Goal: Book appointment/travel/reservation

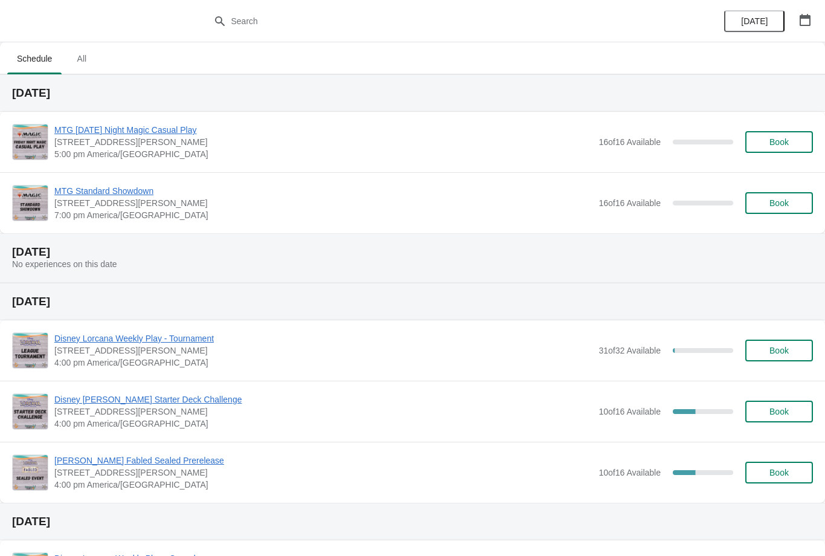
click at [784, 142] on span "Book" at bounding box center [778, 142] width 19 height 10
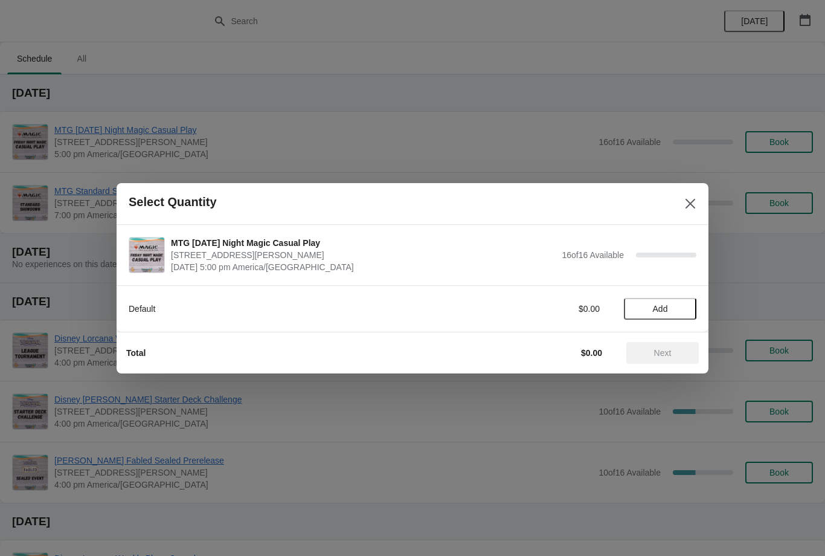
click at [664, 298] on button "Add" at bounding box center [660, 309] width 72 height 22
click at [675, 349] on span "Next" at bounding box center [662, 353] width 53 height 10
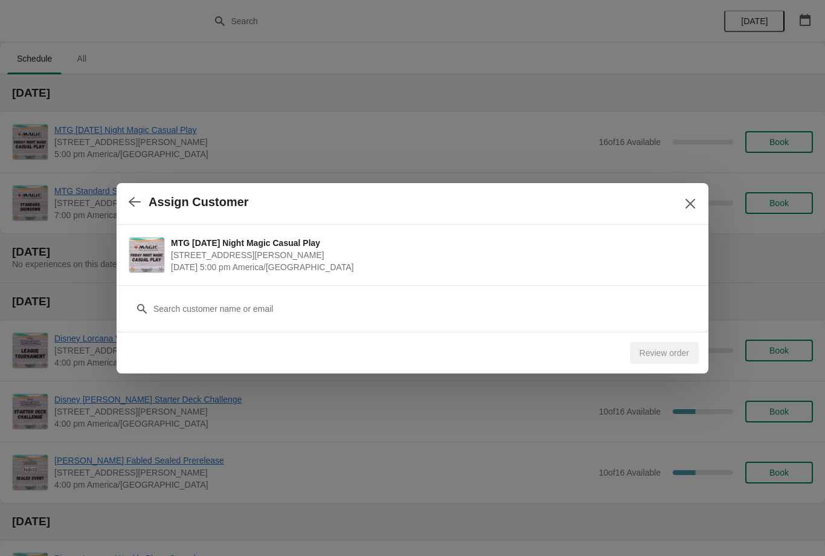
click at [289, 292] on div "Customer" at bounding box center [413, 303] width 568 height 34
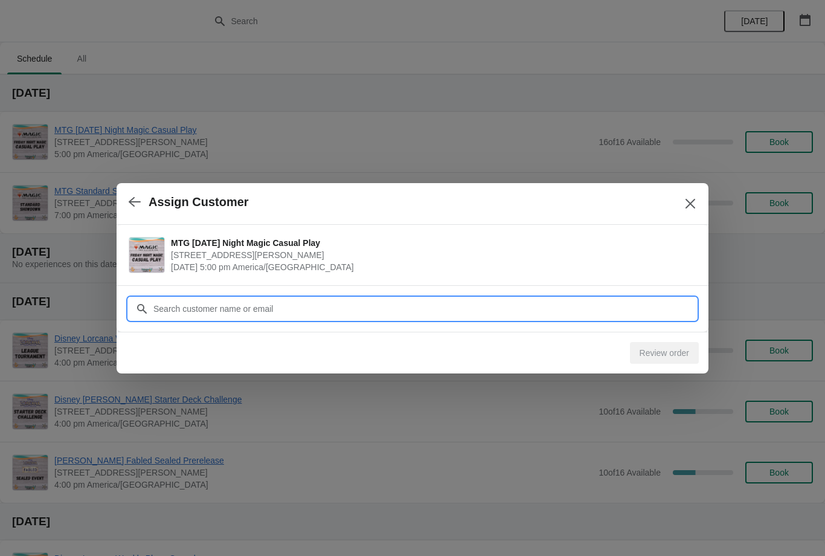
click at [266, 311] on input "Customer" at bounding box center [425, 309] width 544 height 22
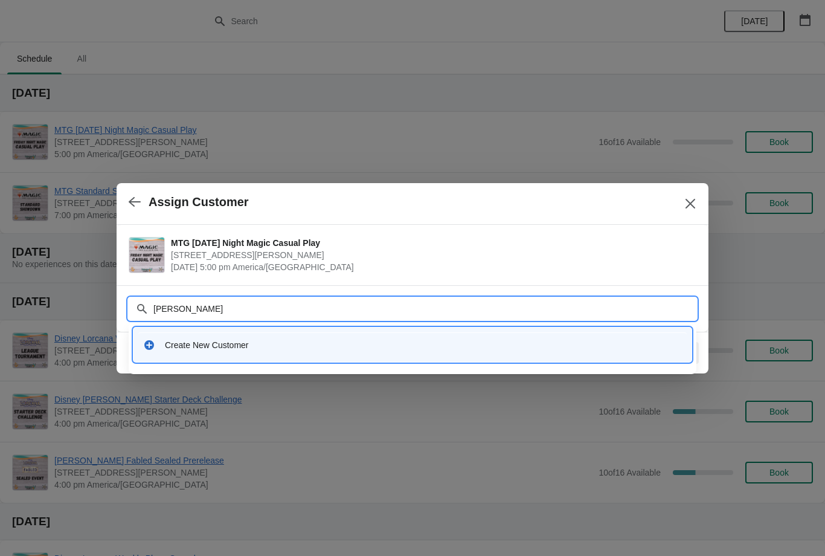
type input "Erik"
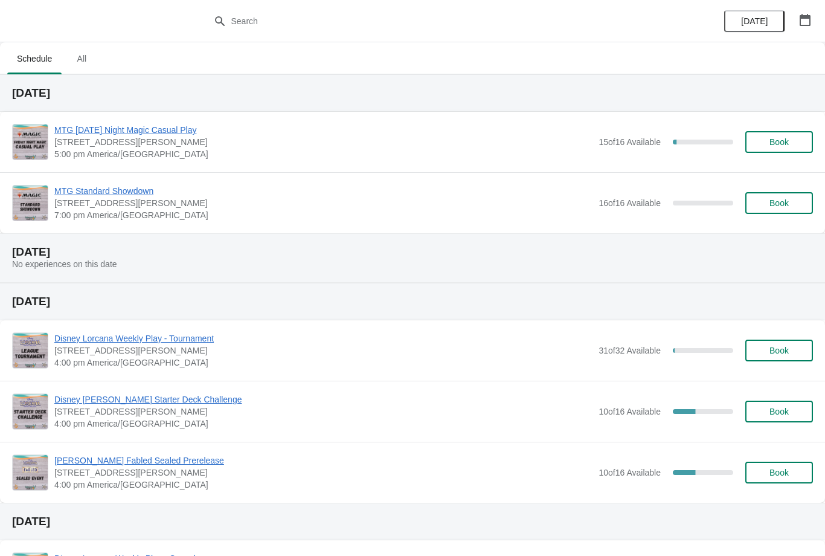
click at [788, 137] on span "Book" at bounding box center [778, 142] width 19 height 10
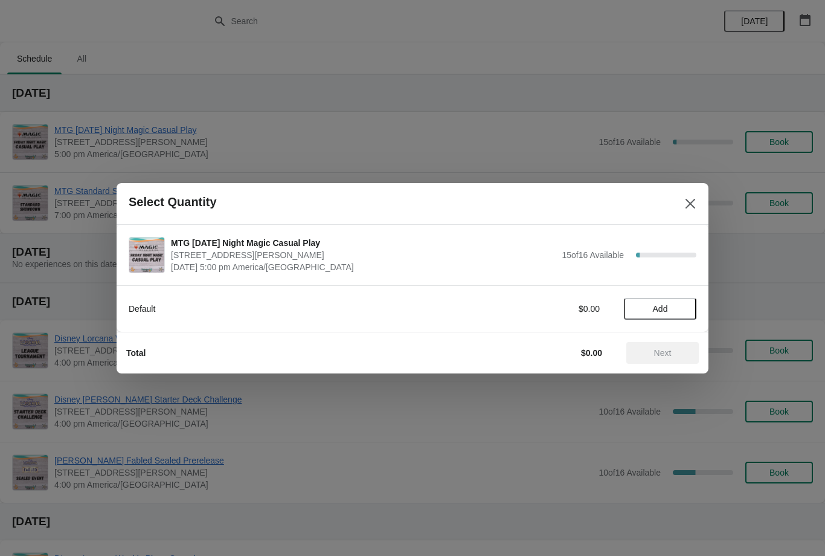
click at [681, 298] on button "Add" at bounding box center [660, 309] width 72 height 22
click at [672, 350] on span "Next" at bounding box center [663, 353] width 18 height 10
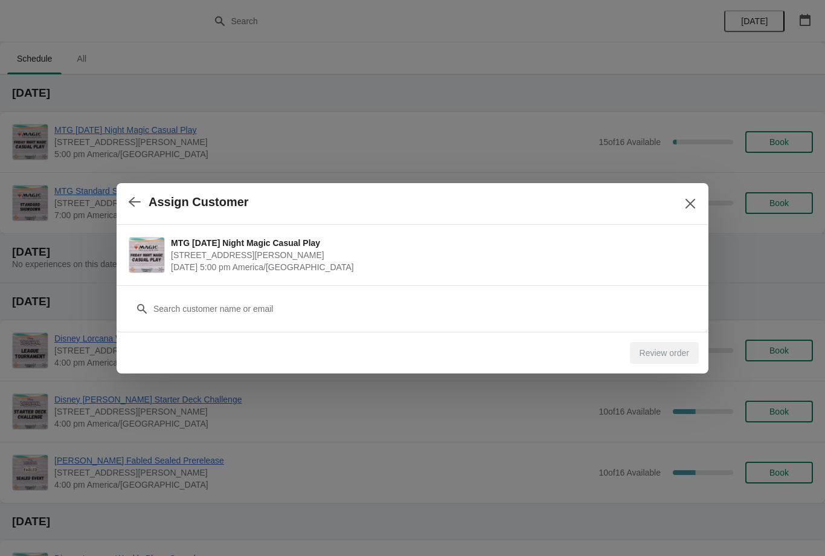
click at [278, 289] on div "Customer" at bounding box center [413, 303] width 568 height 34
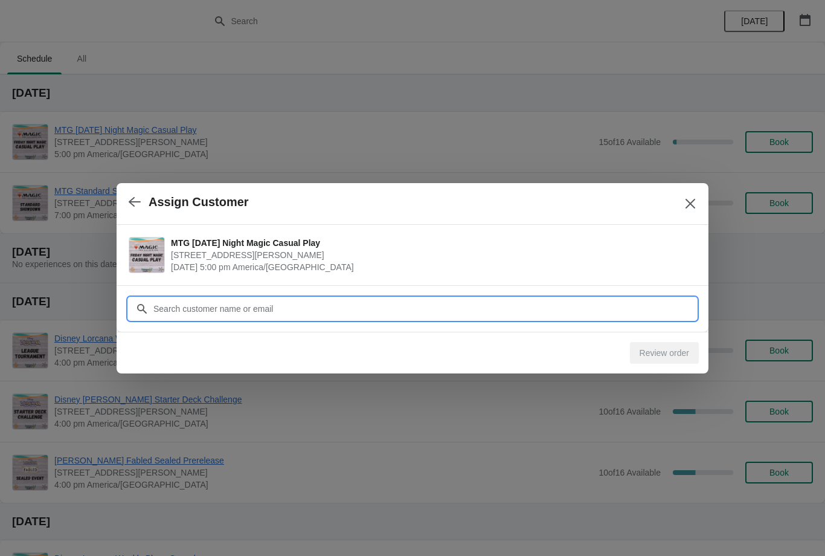
click at [266, 308] on input "Customer" at bounding box center [425, 309] width 544 height 22
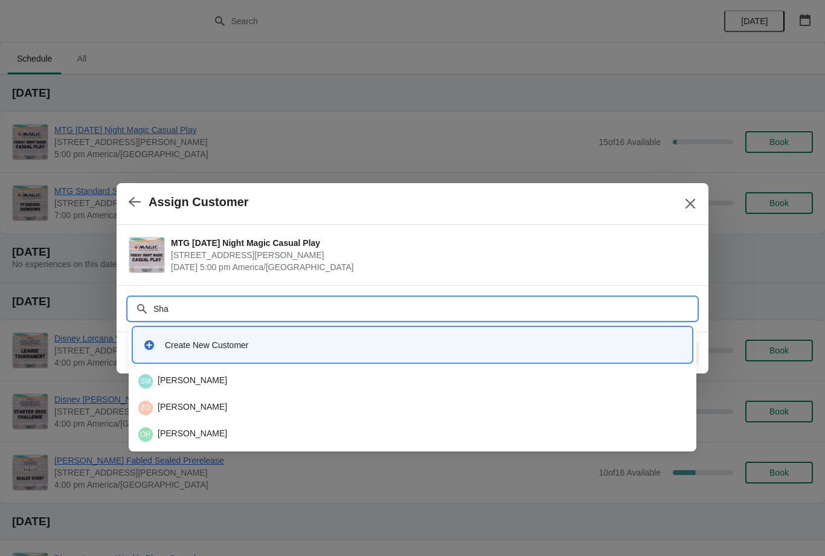
type input "Sh"
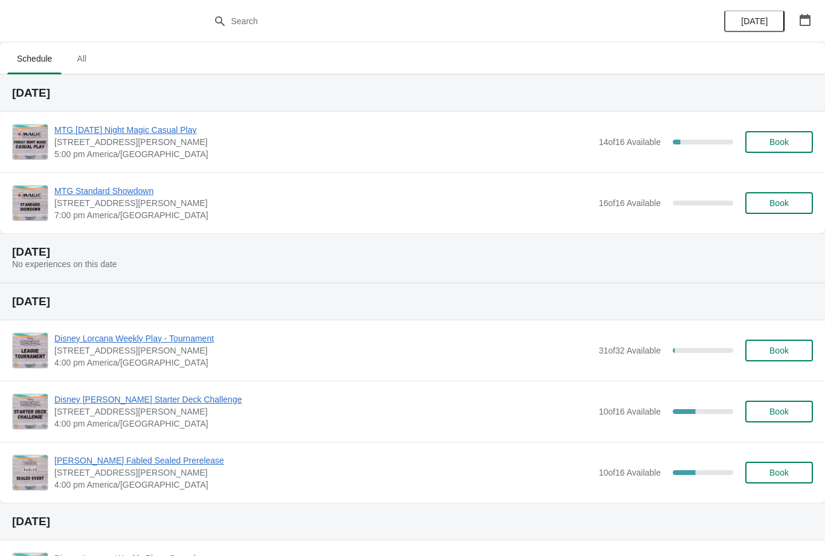
click at [810, 10] on button "button" at bounding box center [805, 20] width 22 height 22
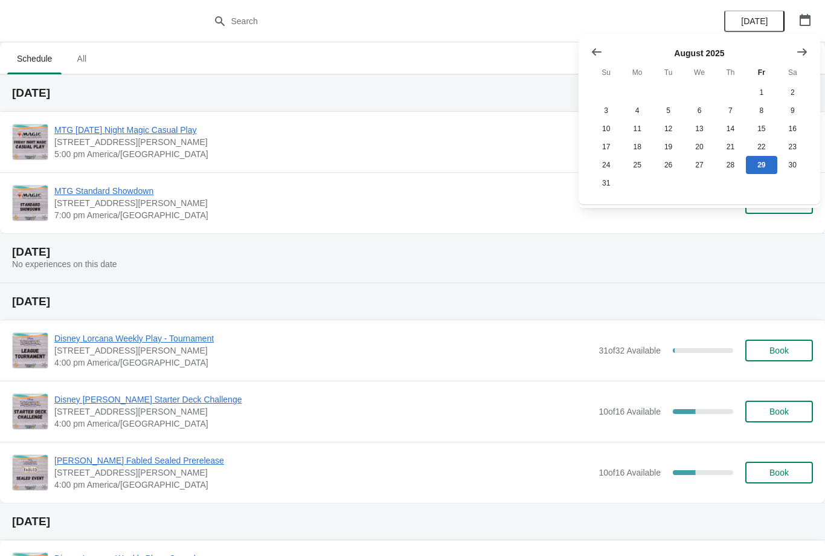
click at [798, 52] on icon "Show next month, September 2025" at bounding box center [802, 51] width 10 height 7
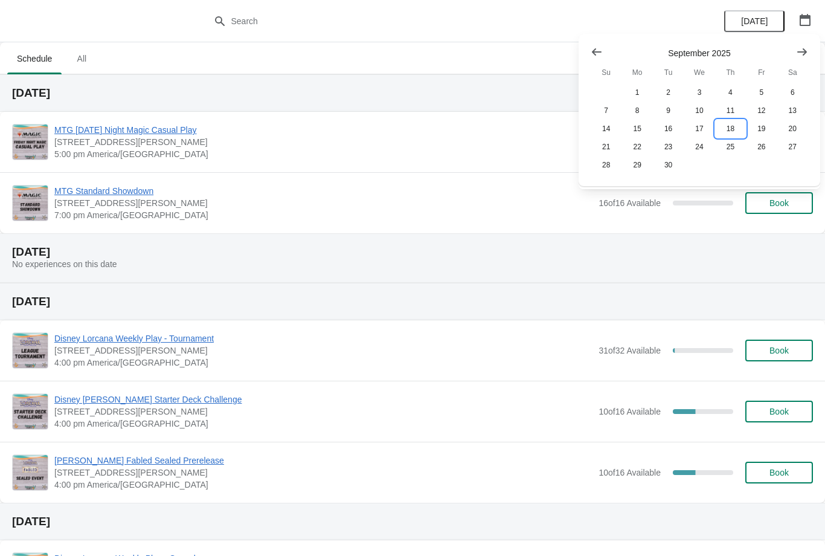
click at [734, 121] on button "18" at bounding box center [730, 129] width 31 height 18
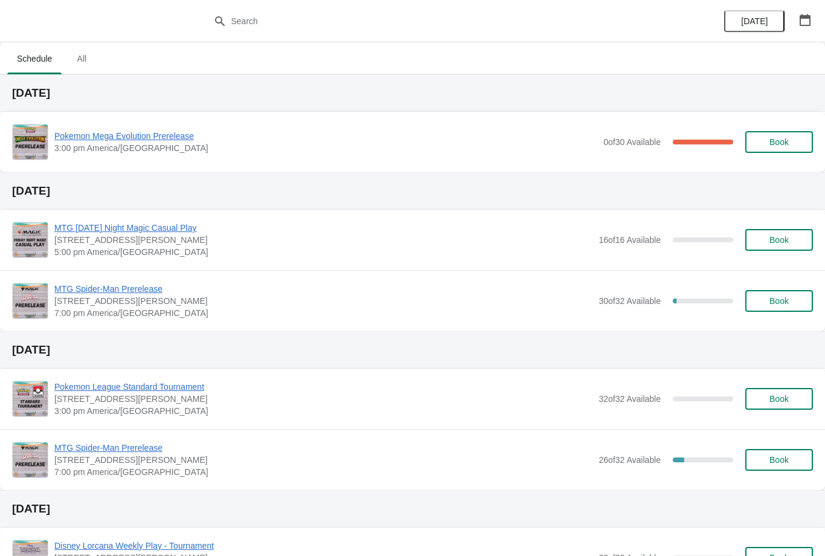
click at [800, 11] on button "button" at bounding box center [805, 20] width 22 height 22
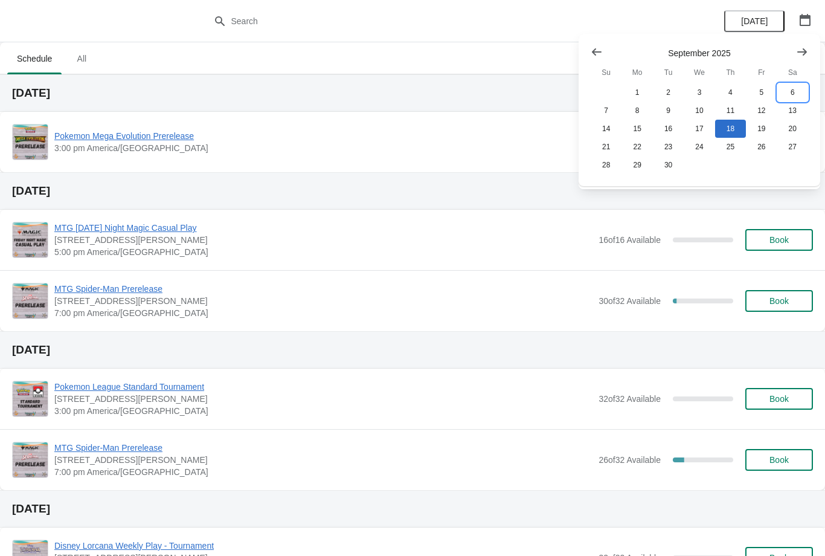
click at [784, 94] on button "6" at bounding box center [792, 92] width 31 height 18
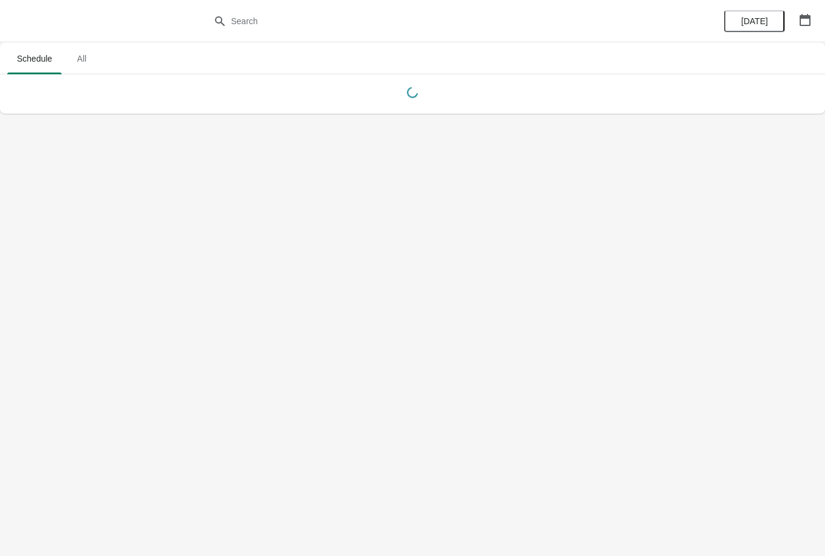
click at [810, 16] on icon "button" at bounding box center [805, 20] width 11 height 12
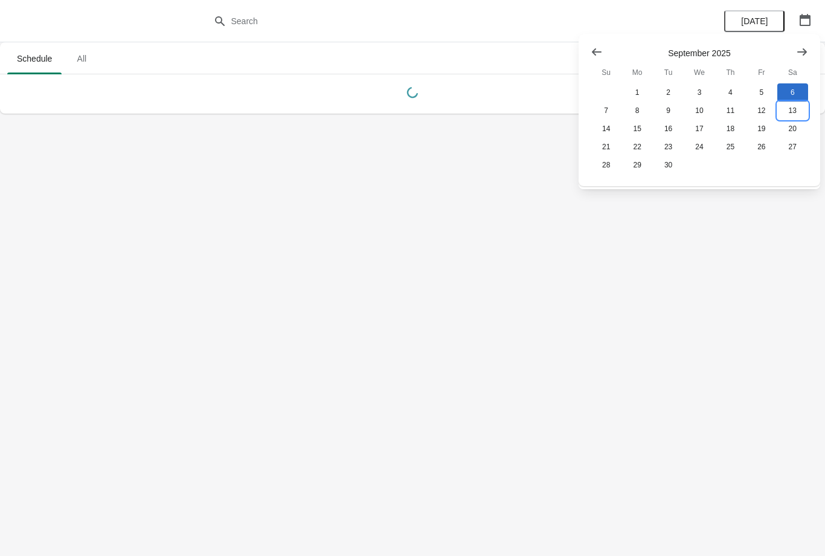
click at [793, 106] on button "13" at bounding box center [792, 110] width 31 height 18
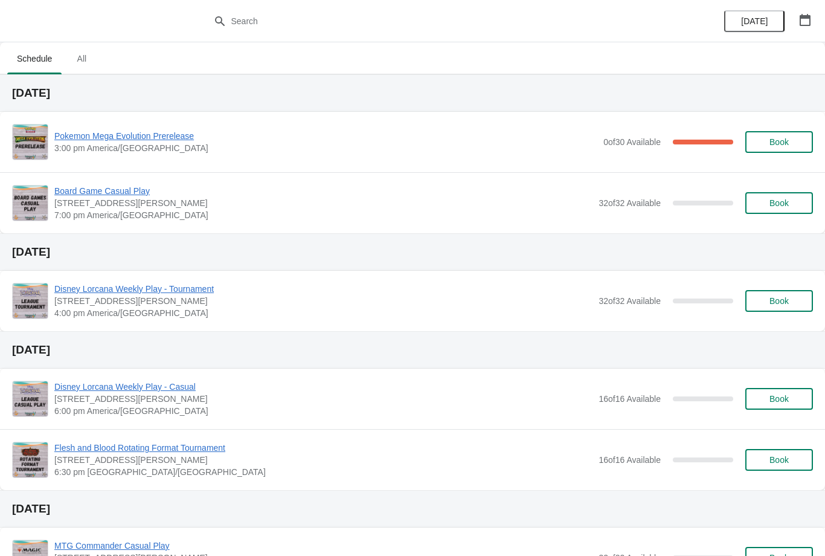
click at [129, 134] on span "Pokemon Mega Evolution Prerelease" at bounding box center [325, 136] width 543 height 12
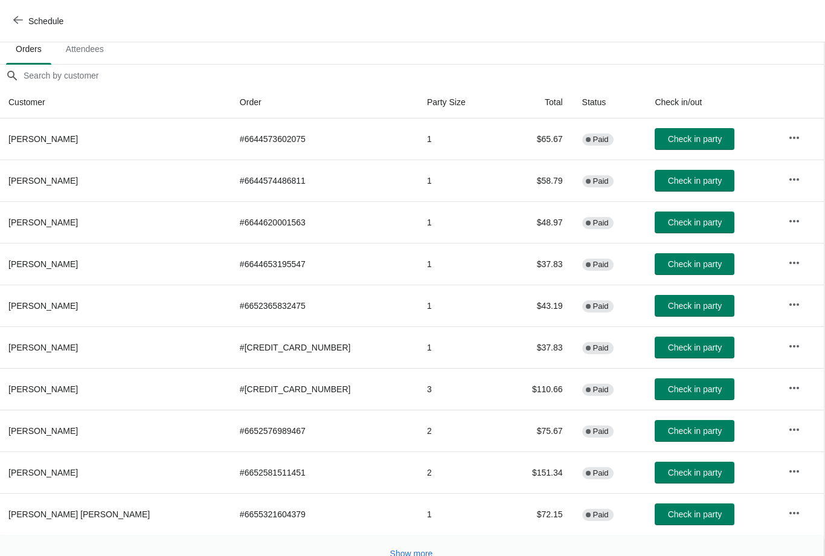
scroll to position [121, 3]
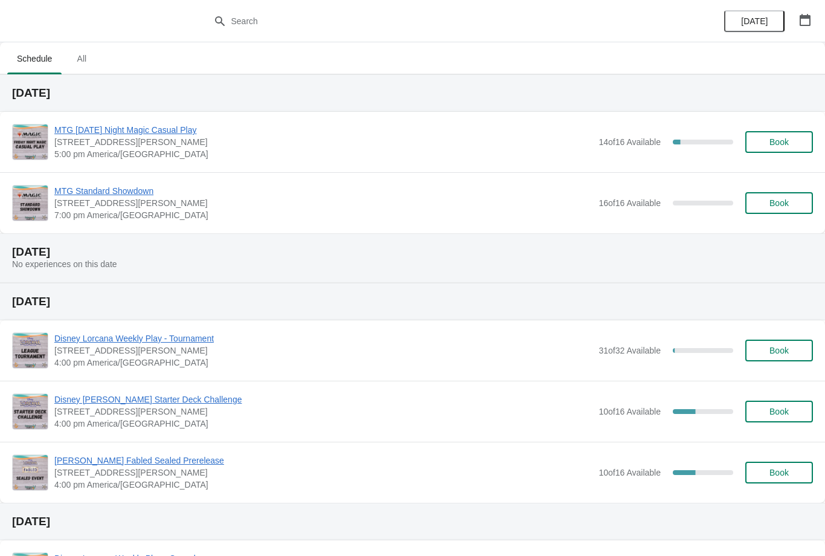
click at [779, 127] on div "MTG [DATE] Night Magic Casual Play [STREET_ADDRESS][PERSON_NAME] 5:00 pm [GEOGR…" at bounding box center [433, 142] width 759 height 36
click at [781, 131] on button "Book" at bounding box center [779, 142] width 68 height 22
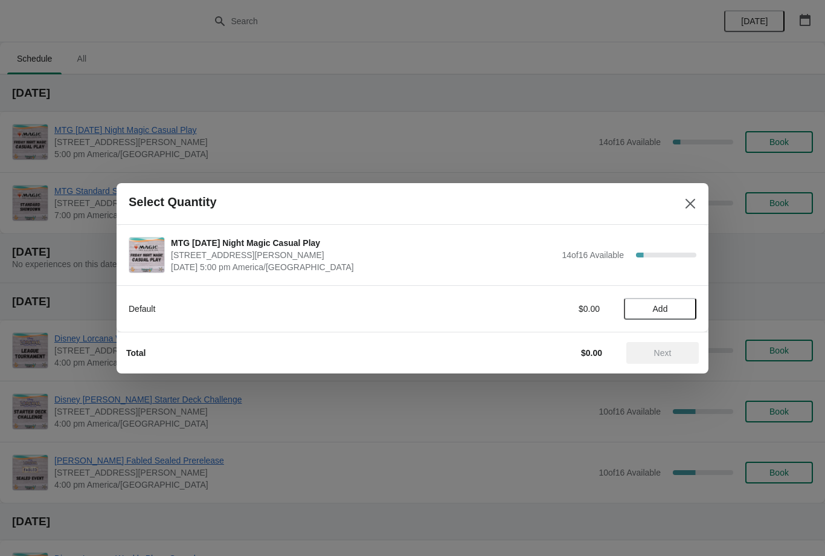
click at [666, 300] on button "Add" at bounding box center [660, 309] width 72 height 22
click at [685, 299] on div "Default $5.95 1" at bounding box center [413, 309] width 568 height 22
click at [685, 297] on div "Default $5.95 1" at bounding box center [413, 303] width 568 height 34
click at [691, 306] on div "1" at bounding box center [660, 308] width 72 height 13
click at [682, 299] on div "Default $5.95 1" at bounding box center [413, 309] width 568 height 22
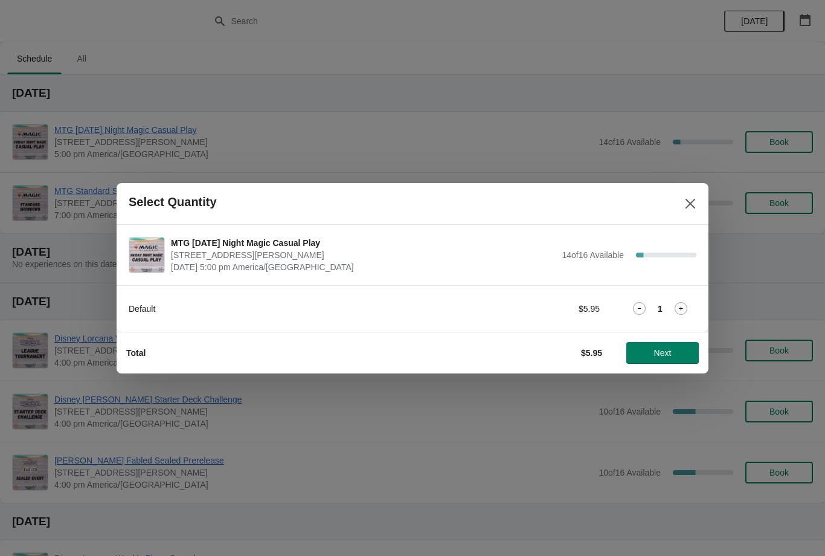
click at [683, 306] on icon at bounding box center [681, 308] width 13 height 13
click at [638, 304] on icon at bounding box center [639, 308] width 13 height 13
click at [675, 304] on icon at bounding box center [681, 308] width 13 height 13
click at [677, 350] on span "Next" at bounding box center [662, 353] width 53 height 10
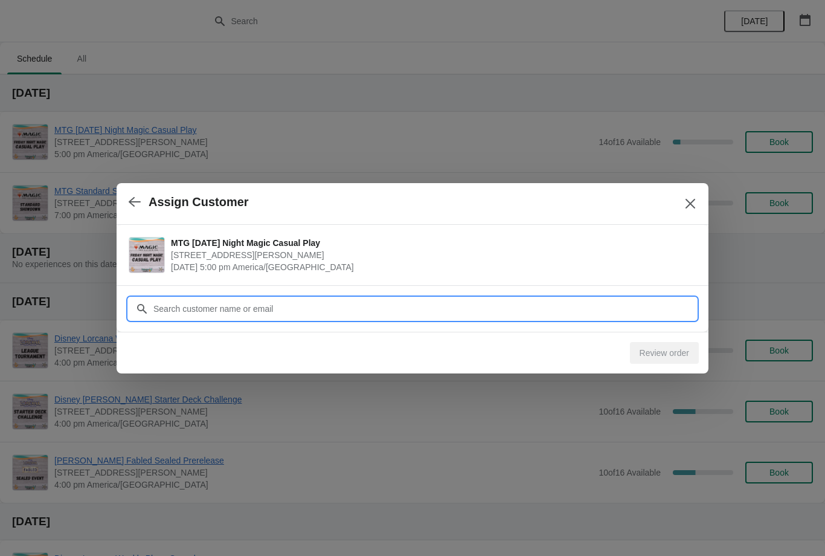
click at [321, 298] on input "Customer" at bounding box center [425, 309] width 544 height 22
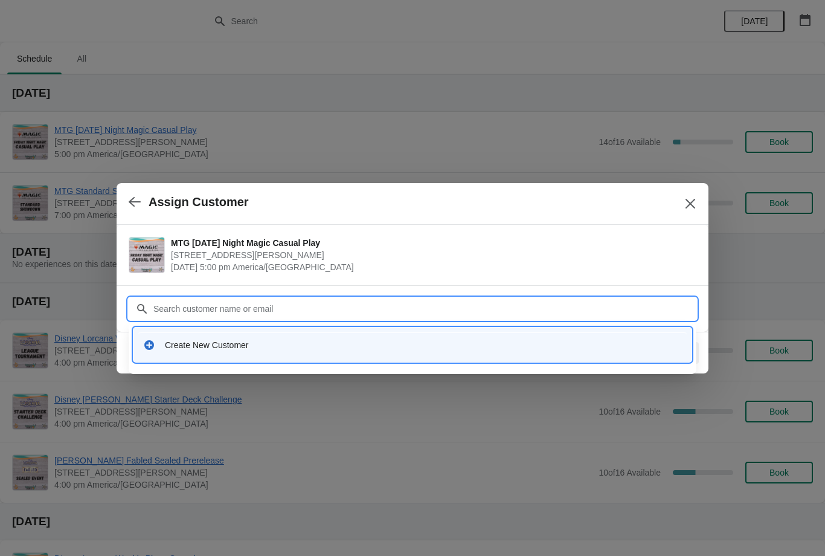
click at [190, 350] on div "Create New Customer" at bounding box center [423, 345] width 517 height 12
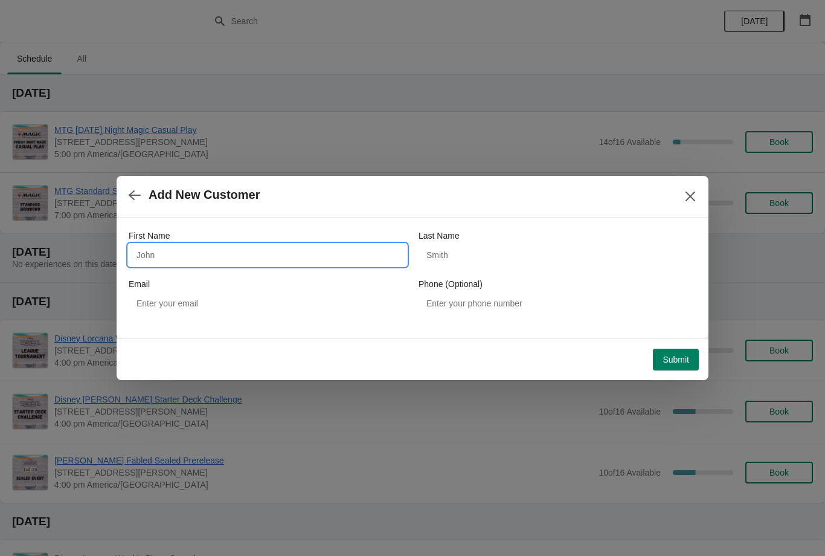
click at [202, 250] on input "First Name" at bounding box center [268, 255] width 278 height 22
type input "Elyziah"
click at [673, 358] on span "Submit" at bounding box center [675, 360] width 27 height 10
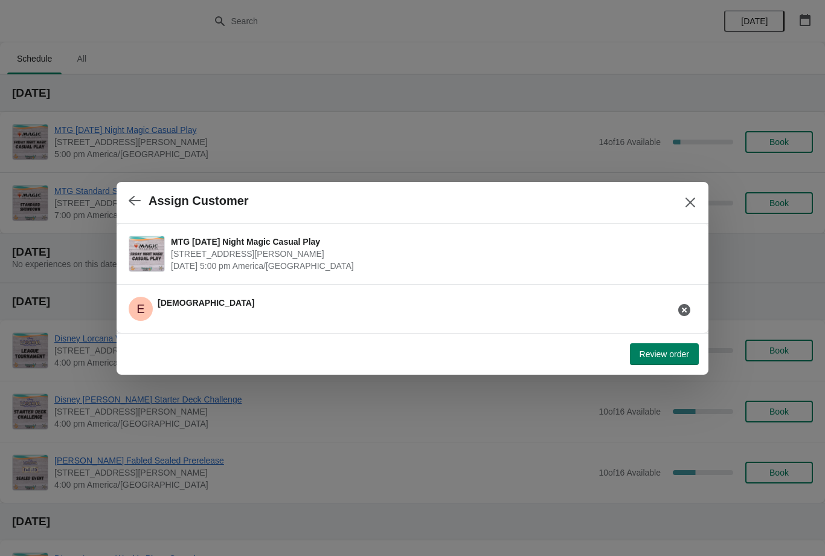
click at [673, 343] on button "Review order" at bounding box center [664, 354] width 69 height 22
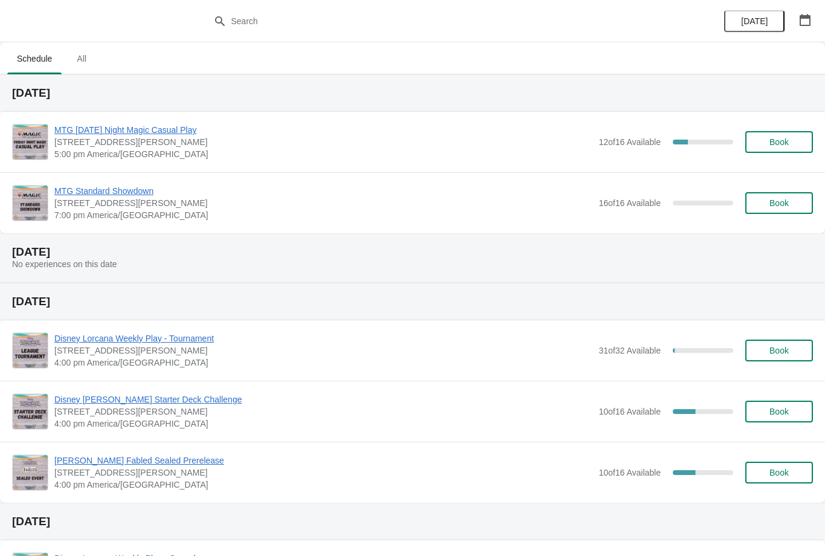
click at [790, 132] on button "Book" at bounding box center [779, 142] width 68 height 22
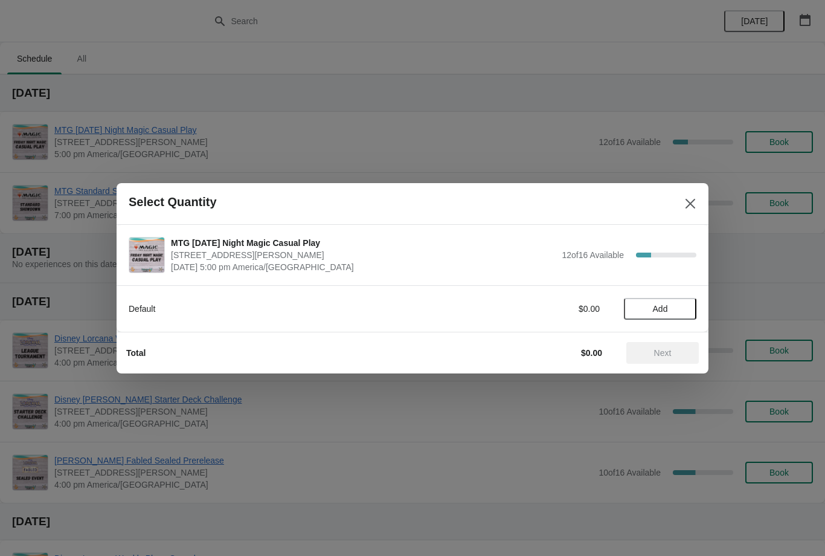
click at [647, 301] on button "Add" at bounding box center [660, 309] width 72 height 22
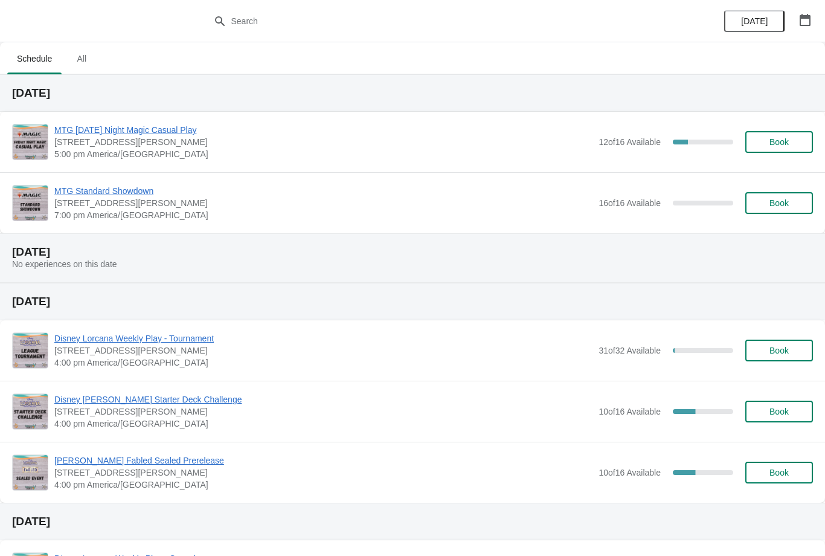
click at [781, 140] on span "Book" at bounding box center [778, 142] width 19 height 10
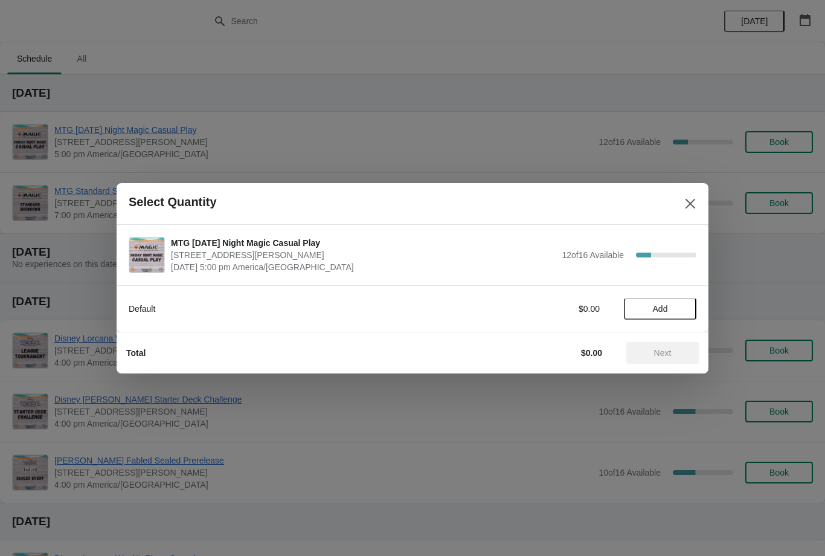
click at [674, 300] on button "Add" at bounding box center [660, 309] width 72 height 22
click at [670, 355] on span "Next" at bounding box center [663, 353] width 18 height 10
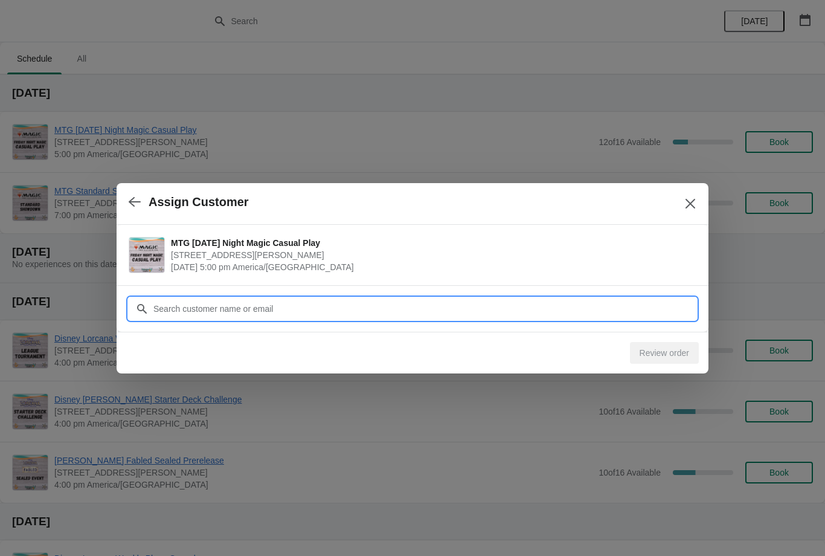
click at [309, 301] on input "Customer" at bounding box center [425, 309] width 544 height 22
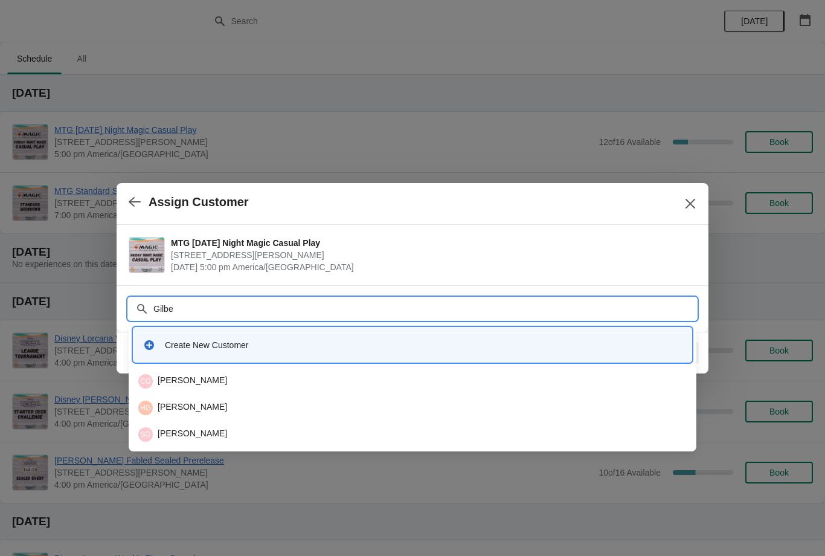
type input "Gilber"
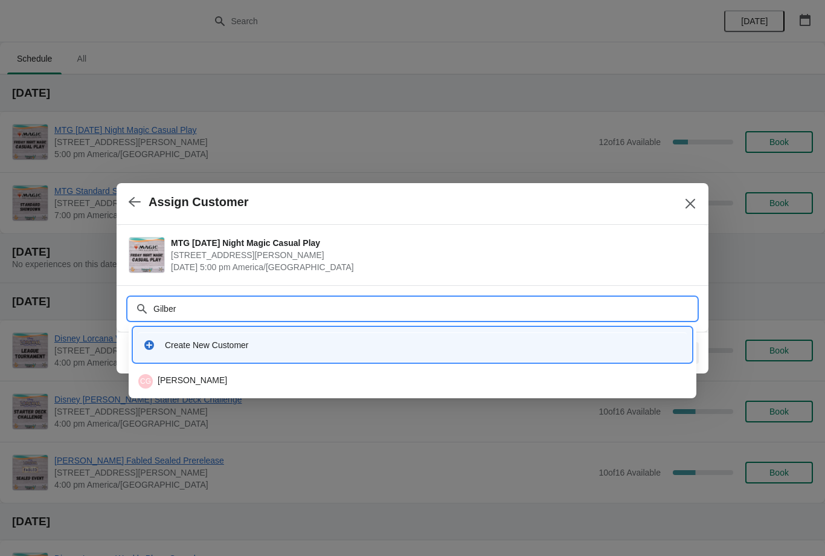
click at [206, 371] on div "CG Colby Gilbertson" at bounding box center [412, 381] width 558 height 24
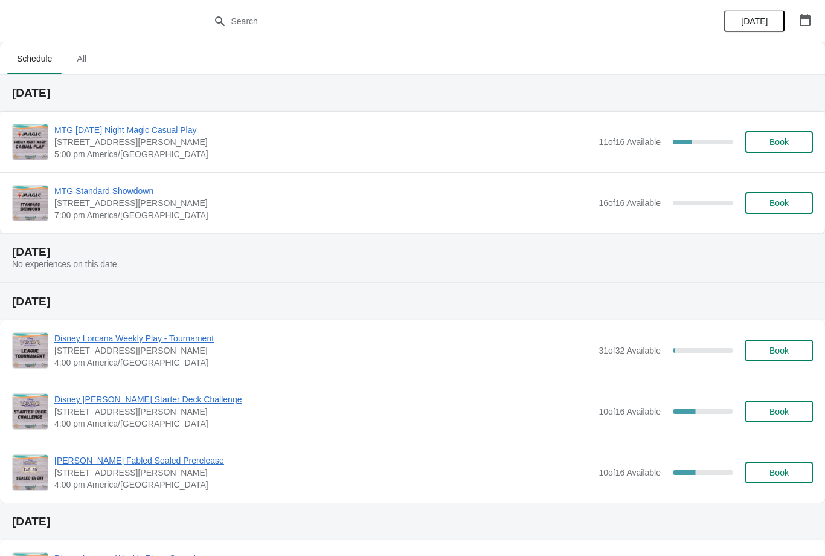
click at [783, 126] on div "MTG [DATE] Night Magic Casual Play [STREET_ADDRESS][PERSON_NAME] 5:00 pm [GEOGR…" at bounding box center [433, 142] width 759 height 36
click at [794, 139] on span "Book" at bounding box center [779, 142] width 46 height 10
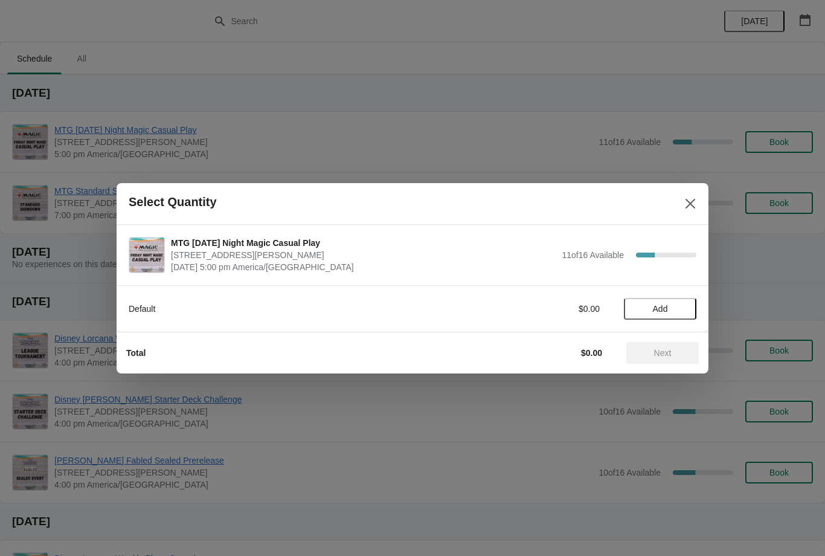
click at [659, 307] on span "Add" at bounding box center [660, 309] width 15 height 10
click at [658, 346] on button "Next" at bounding box center [662, 353] width 72 height 22
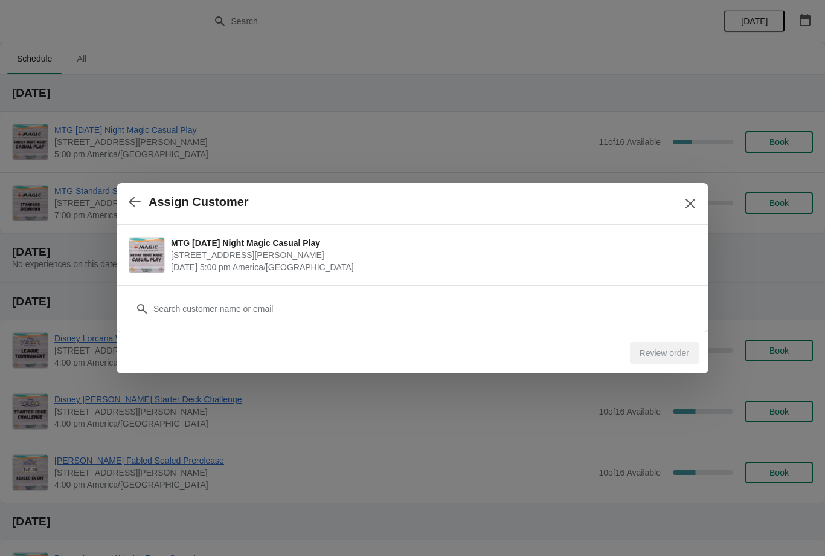
click at [246, 293] on div "Customer" at bounding box center [413, 303] width 568 height 34
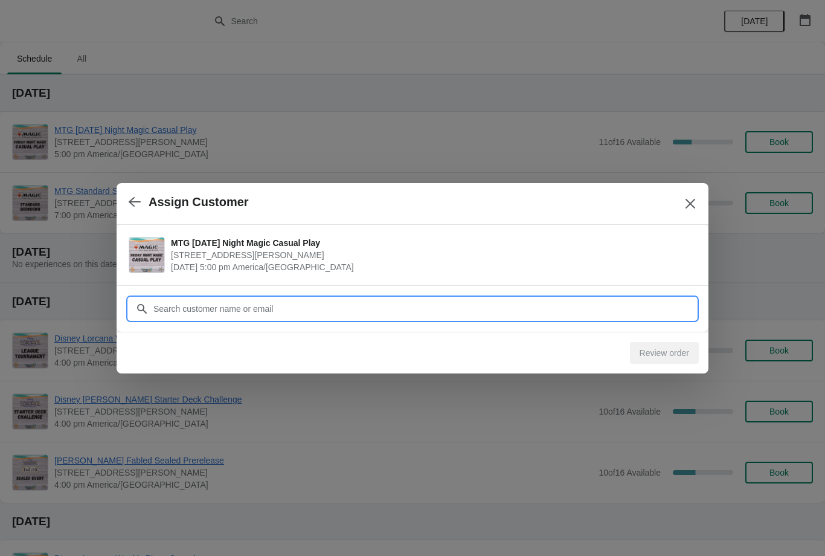
click at [212, 308] on input "Customer" at bounding box center [425, 309] width 544 height 22
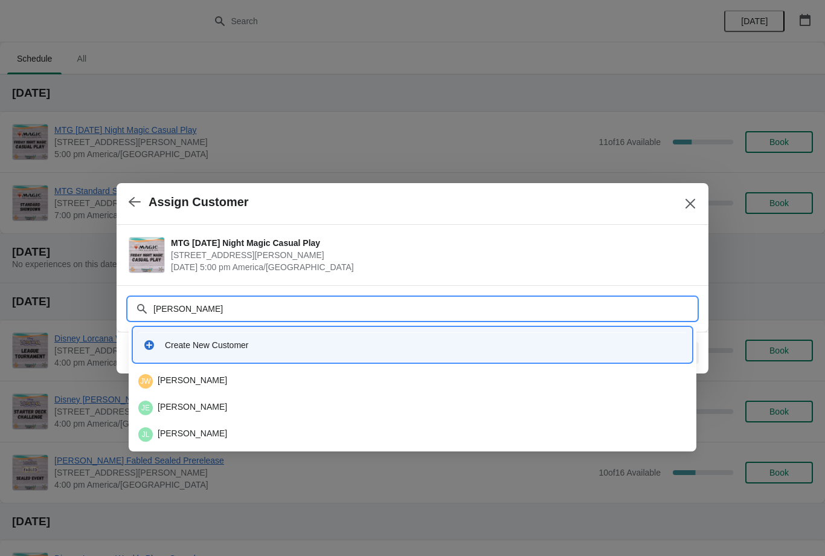
type input "J"
click at [265, 311] on input "Alv" at bounding box center [425, 309] width 544 height 22
type input "A"
type input "Alvarezj"
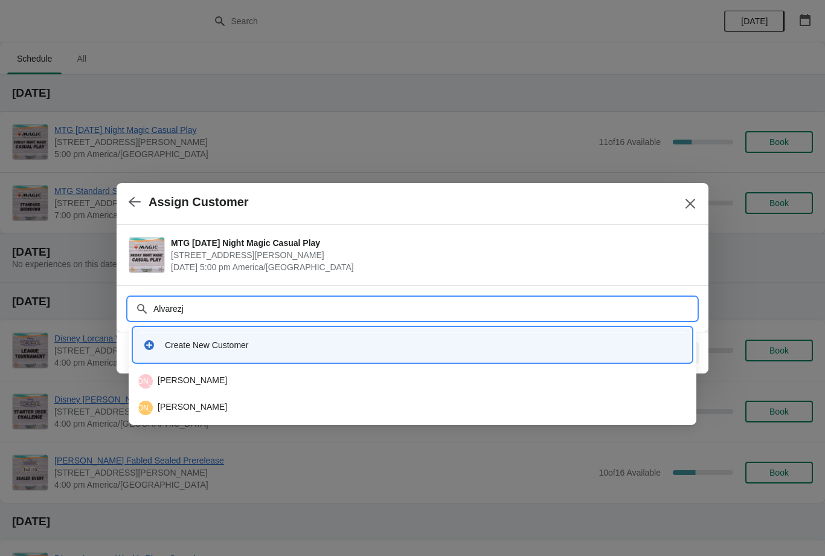
click at [193, 407] on div "[PERSON_NAME]" at bounding box center [412, 407] width 548 height 14
